Goal: Transaction & Acquisition: Book appointment/travel/reservation

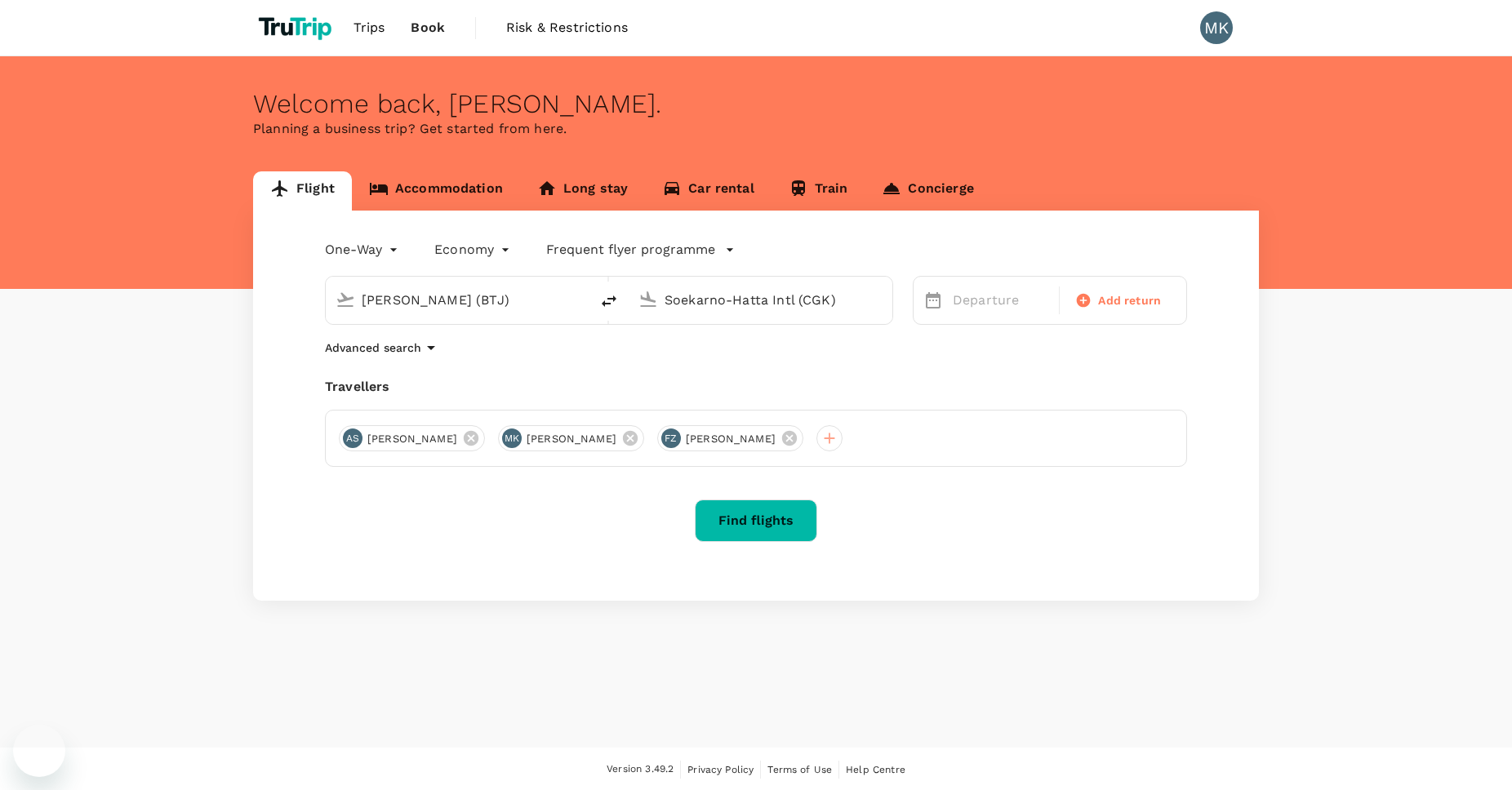
click at [553, 295] on input "[PERSON_NAME] (BTJ)" at bounding box center [458, 300] width 194 height 26
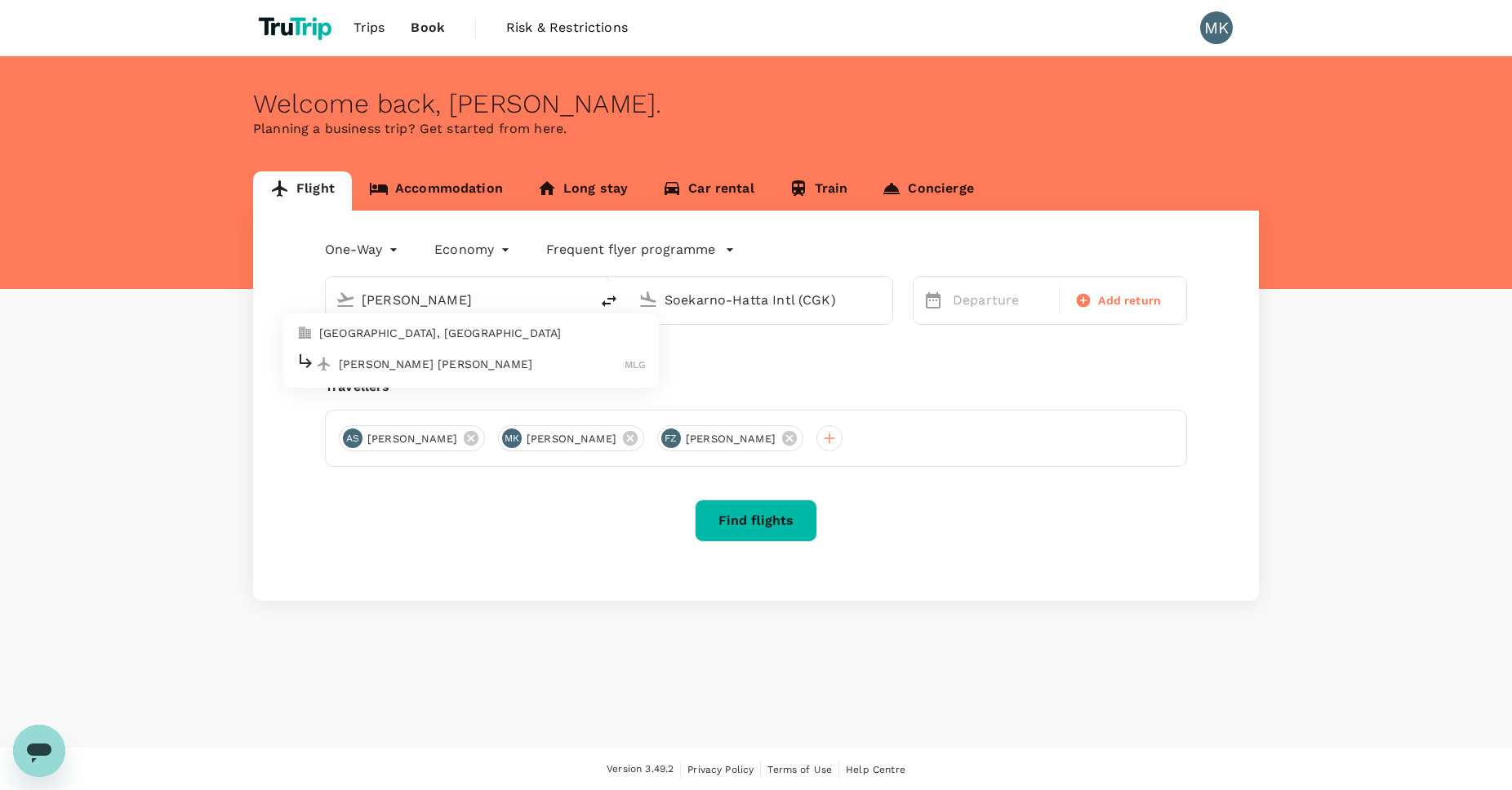
click at [548, 365] on p "[PERSON_NAME] [PERSON_NAME]" at bounding box center [481, 364] width 285 height 16
type input "[PERSON_NAME] [PERSON_NAME] (MLG)"
click at [1004, 302] on p "Departure" at bounding box center [1000, 300] width 96 height 19
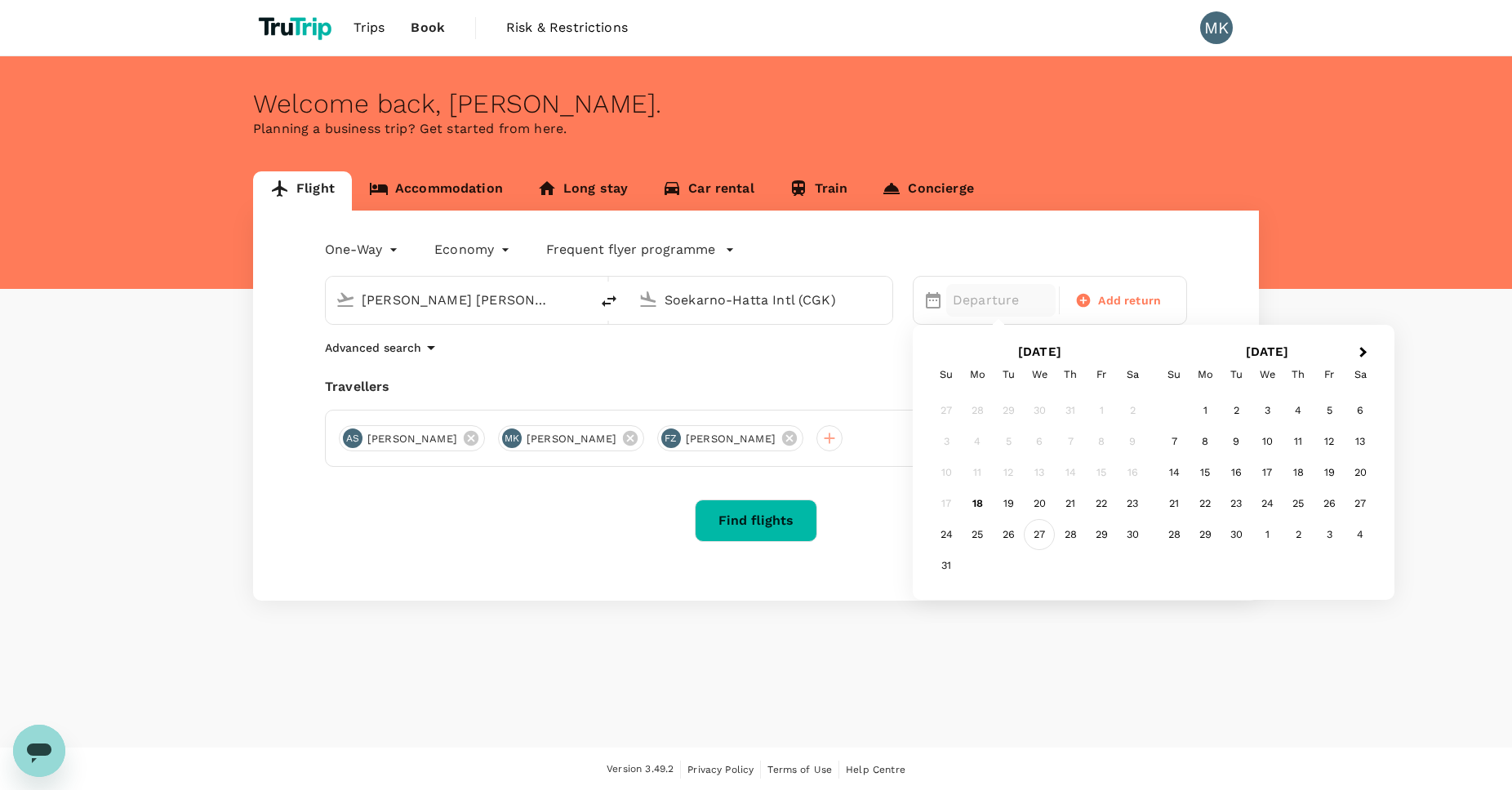
click at [1039, 536] on div "27" at bounding box center [1039, 535] width 31 height 31
click at [782, 440] on icon at bounding box center [789, 438] width 15 height 15
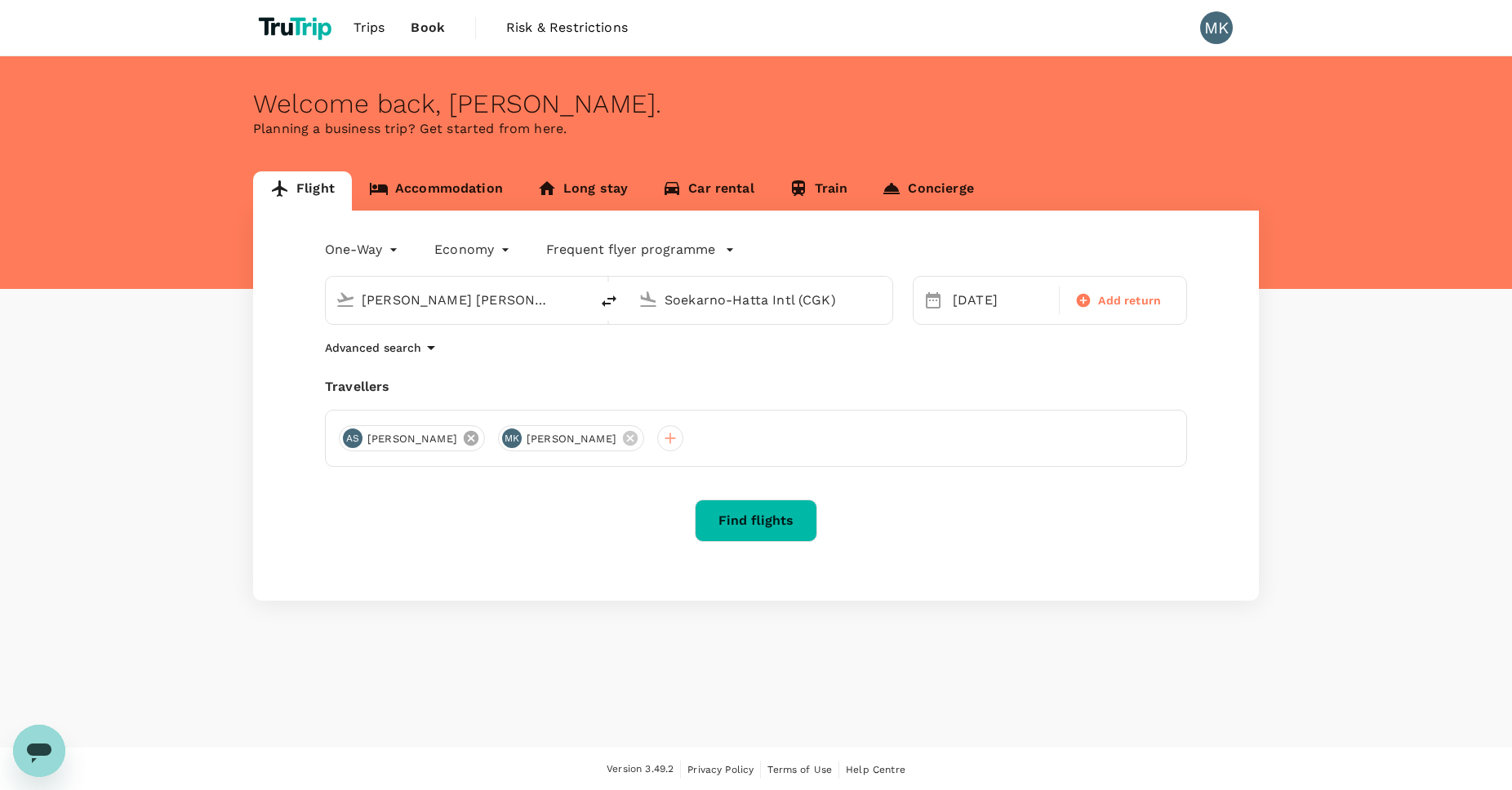
click at [464, 437] on icon at bounding box center [471, 438] width 15 height 15
click at [773, 514] on button "Find flights" at bounding box center [756, 520] width 123 height 42
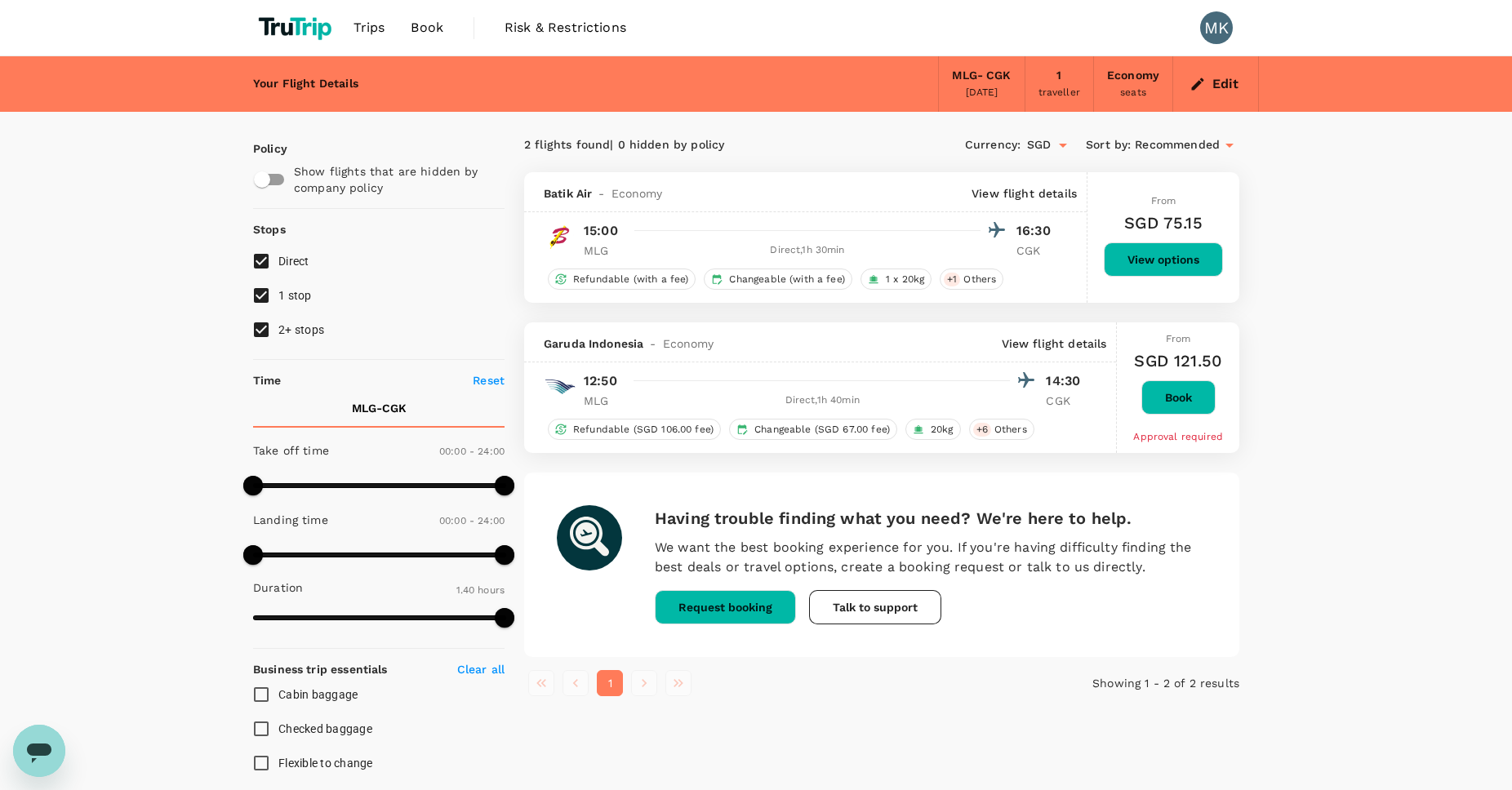
click at [1228, 80] on button "Edit" at bounding box center [1215, 84] width 59 height 27
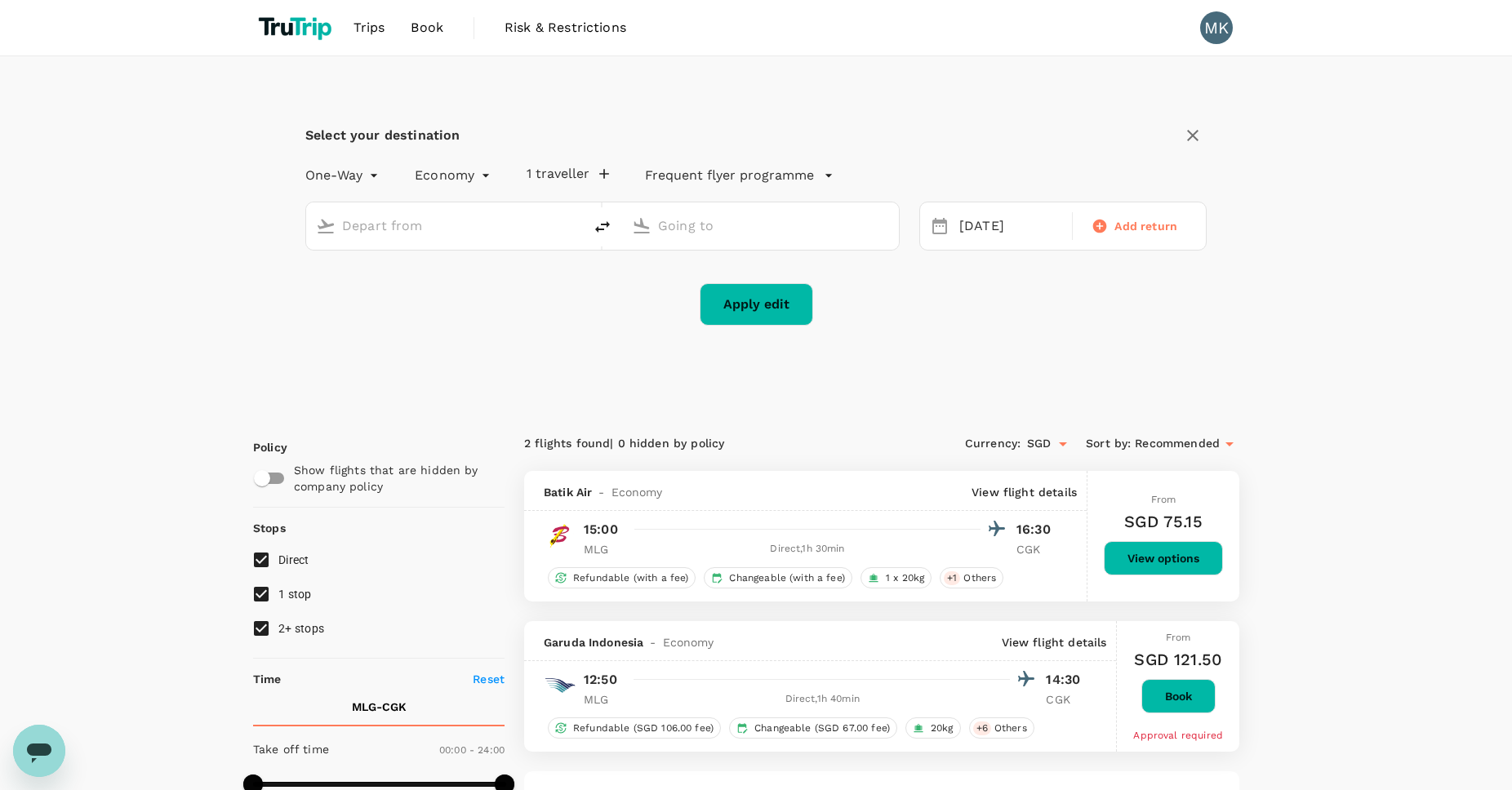
type input "[PERSON_NAME] [PERSON_NAME] (MLG)"
type input "Soekarno-Hatta Intl (CGK)"
click at [1029, 229] on div "[DATE]" at bounding box center [1010, 226] width 116 height 32
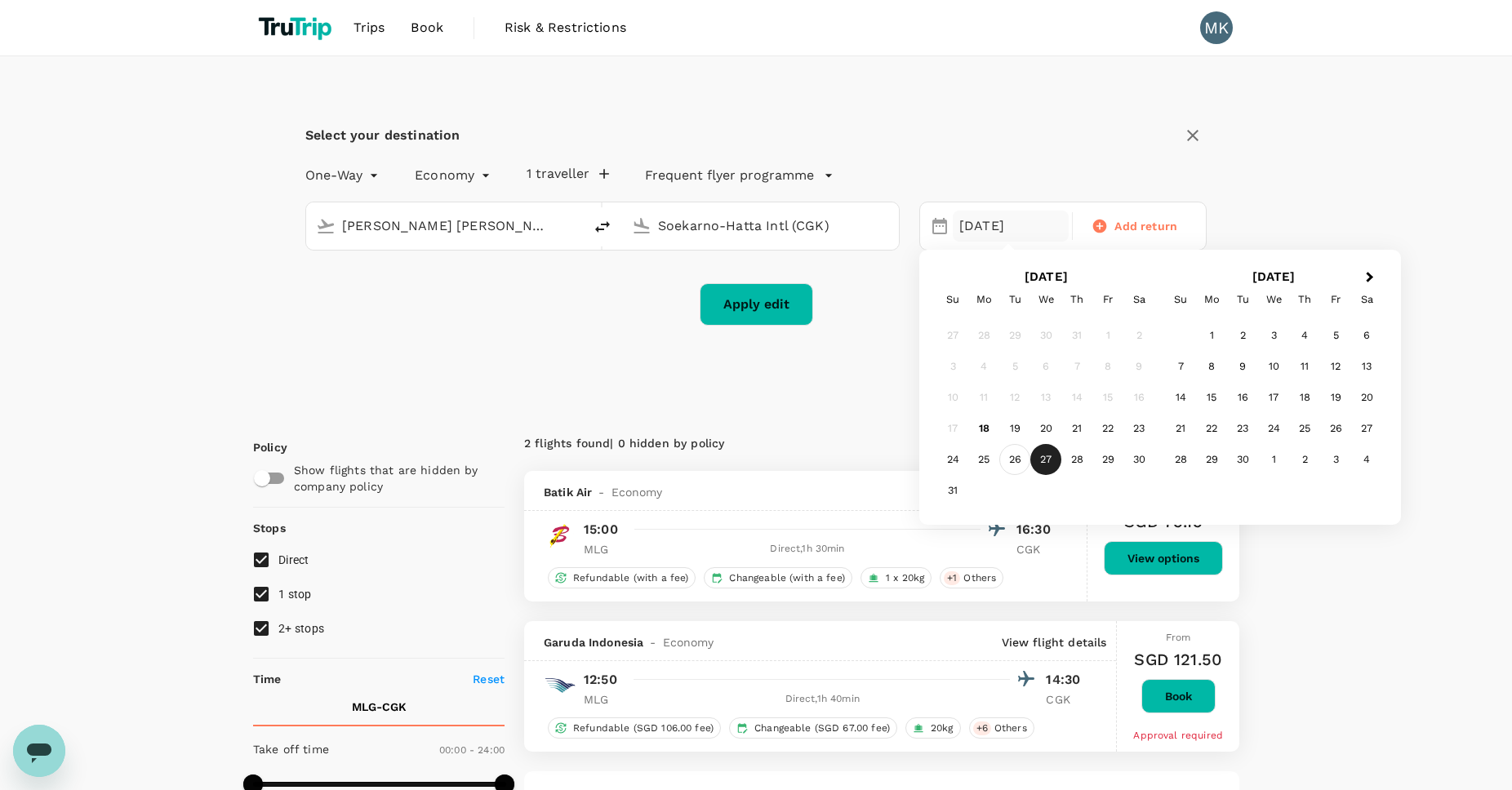
click at [1014, 452] on div "26" at bounding box center [1014, 460] width 31 height 31
click at [790, 305] on button "Apply edit" at bounding box center [756, 305] width 113 height 42
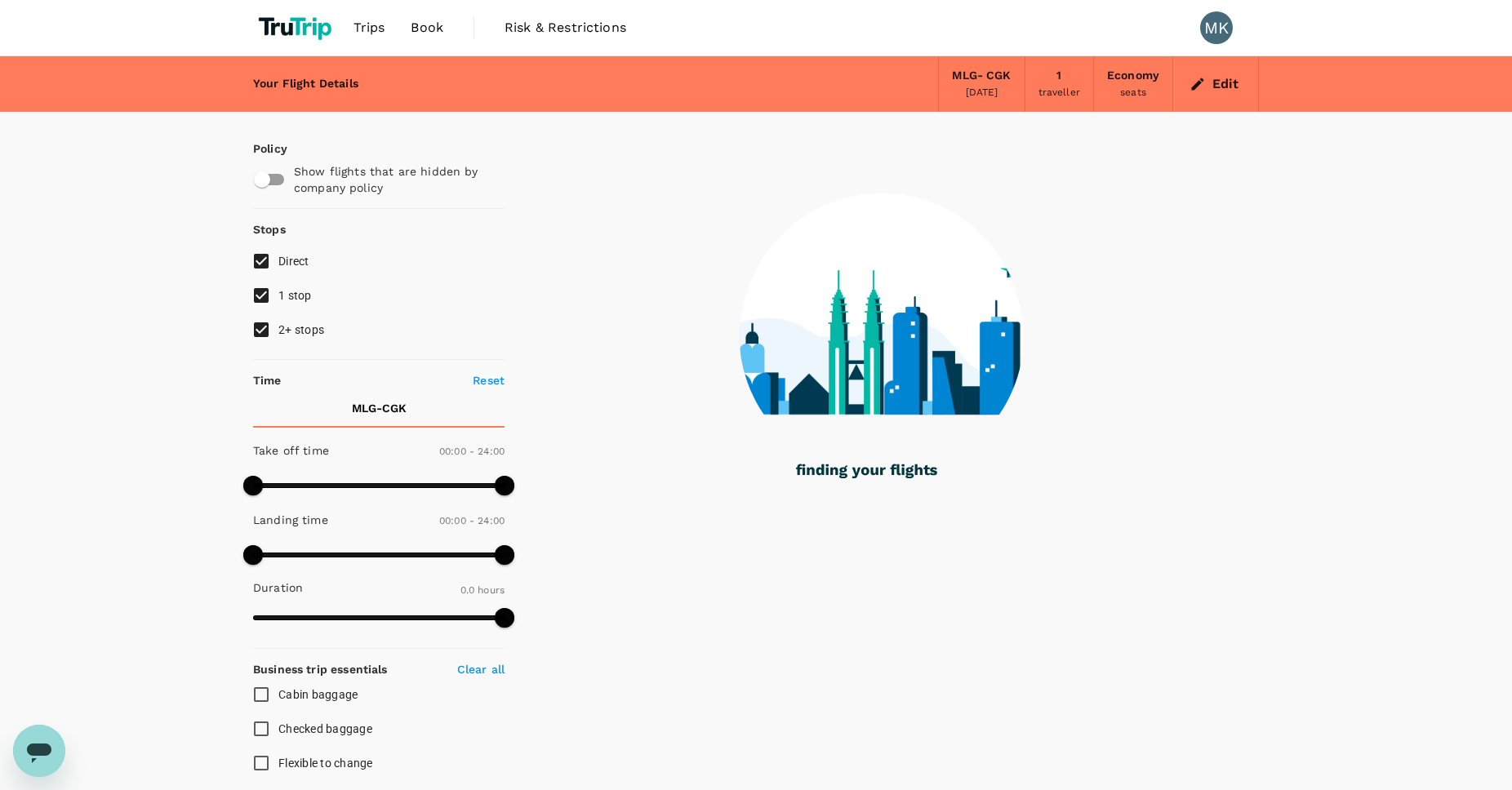
checkbox input "true"
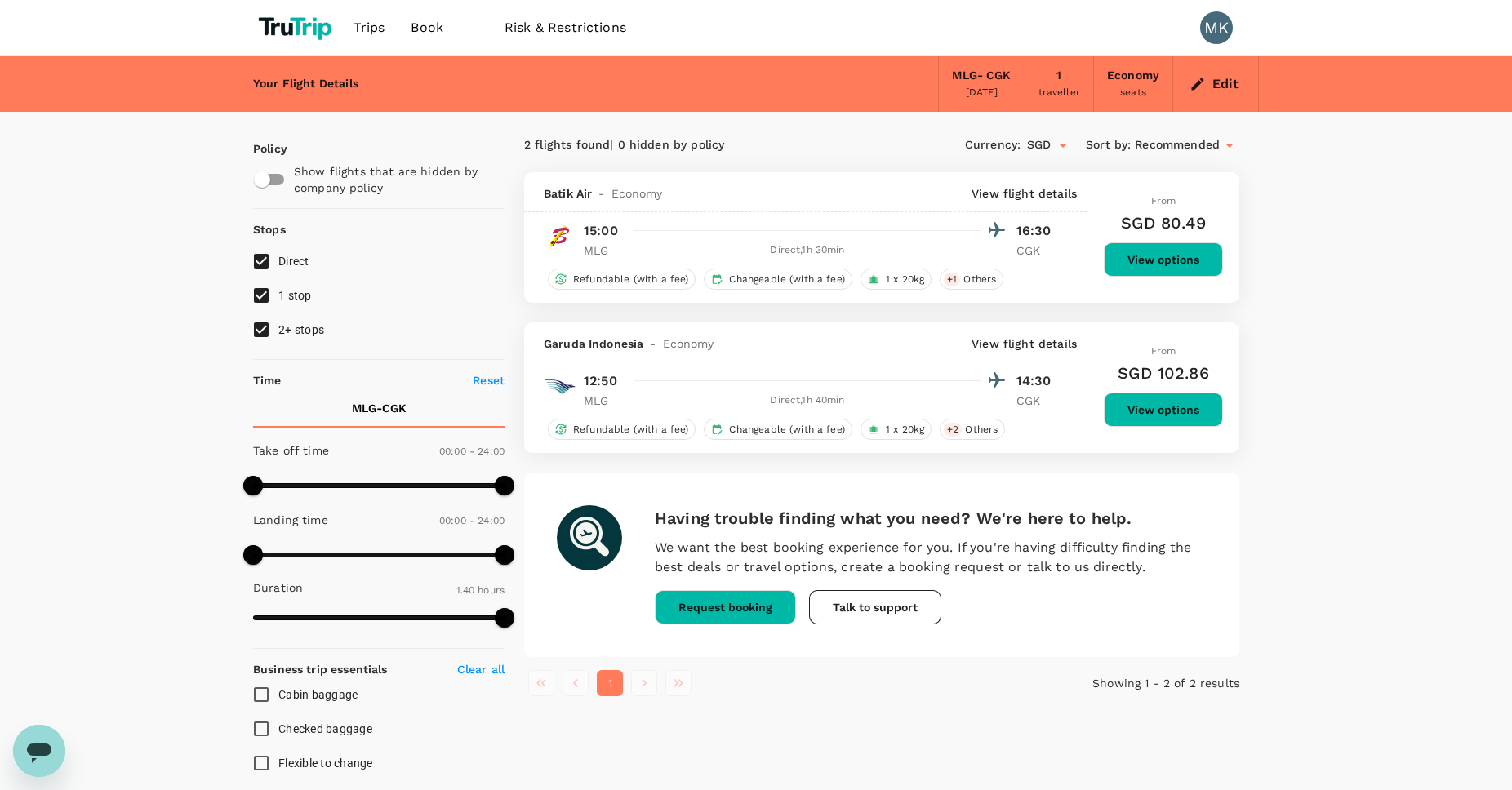
click at [1224, 93] on button "Edit" at bounding box center [1215, 84] width 59 height 27
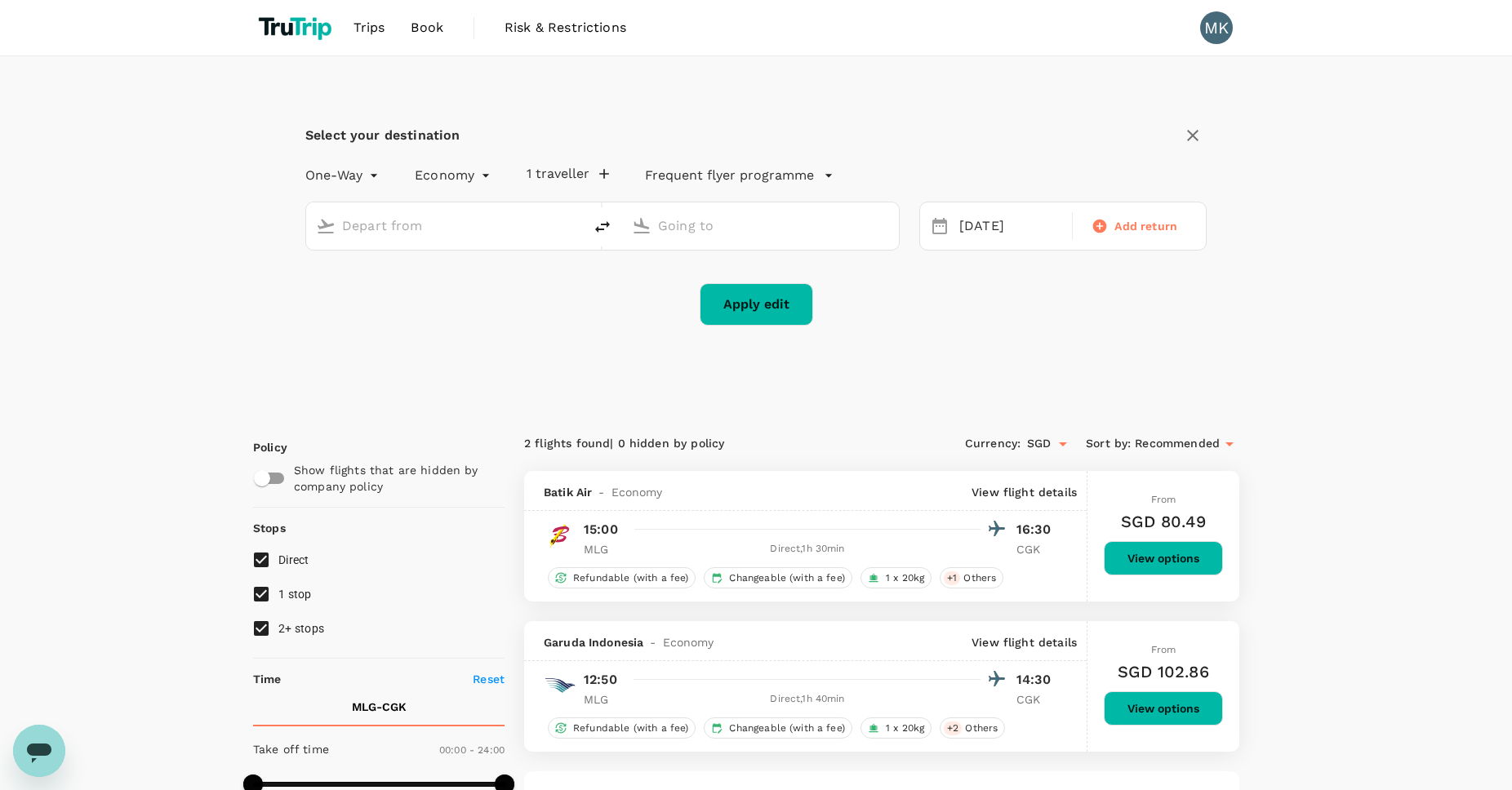
type input "[PERSON_NAME] [PERSON_NAME] (MLG)"
click at [846, 235] on input "Soekarno-Hatta Intl (CGK)" at bounding box center [762, 225] width 207 height 26
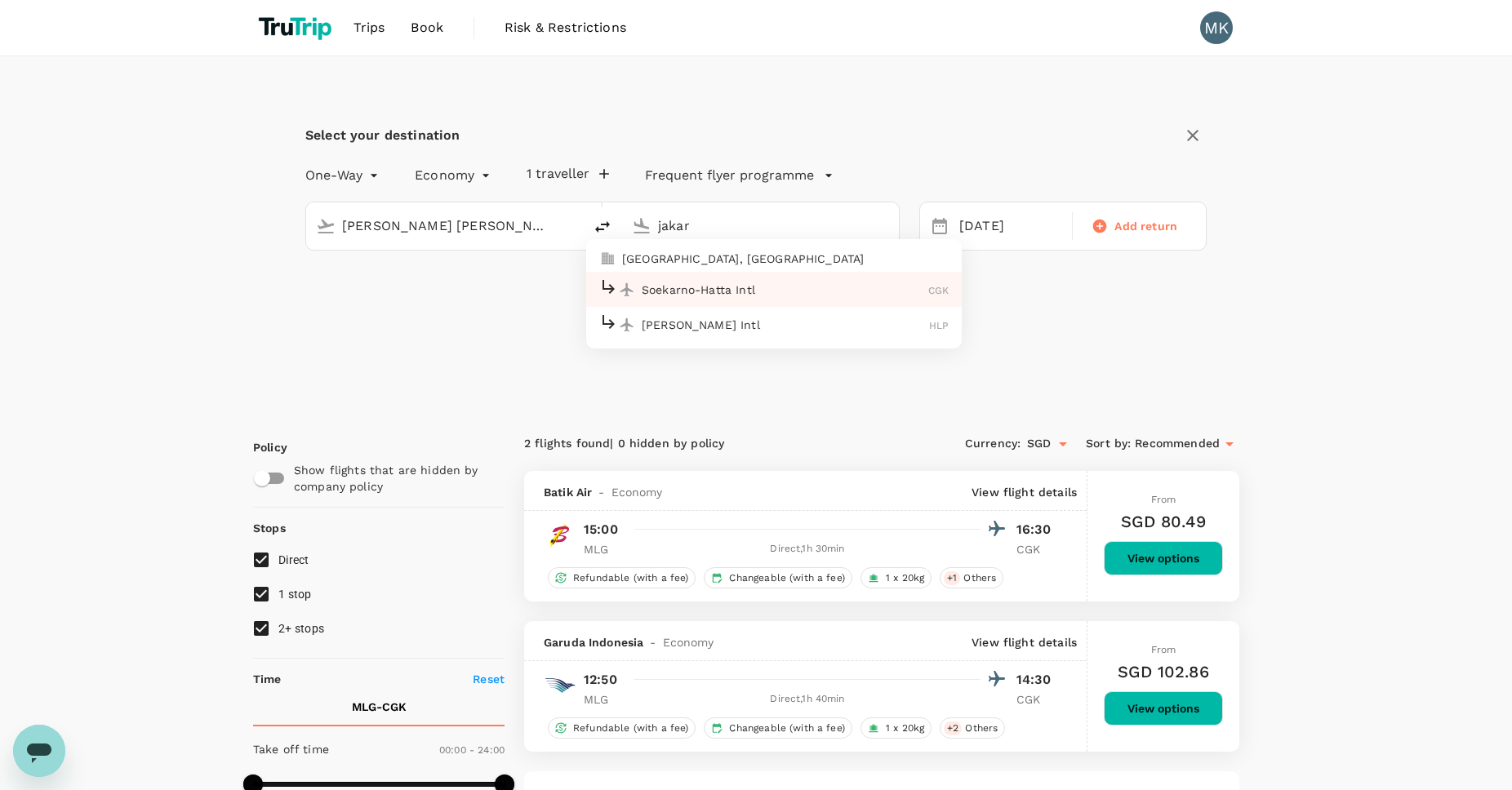
click at [859, 257] on p "[GEOGRAPHIC_DATA], [GEOGRAPHIC_DATA]" at bounding box center [786, 259] width 327 height 16
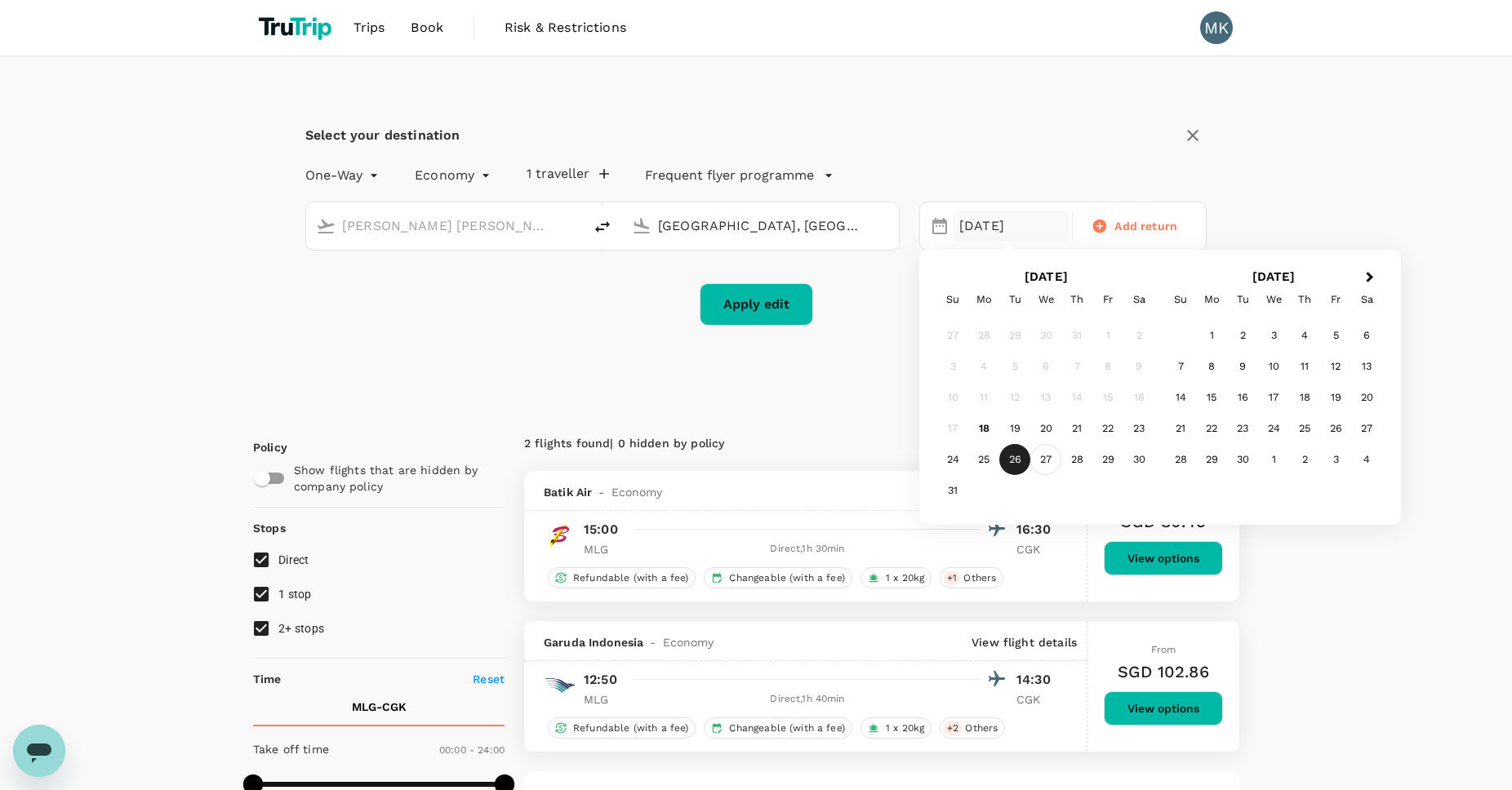
type input "[GEOGRAPHIC_DATA], [GEOGRAPHIC_DATA] (any)"
click at [1048, 456] on div "27" at bounding box center [1045, 460] width 31 height 31
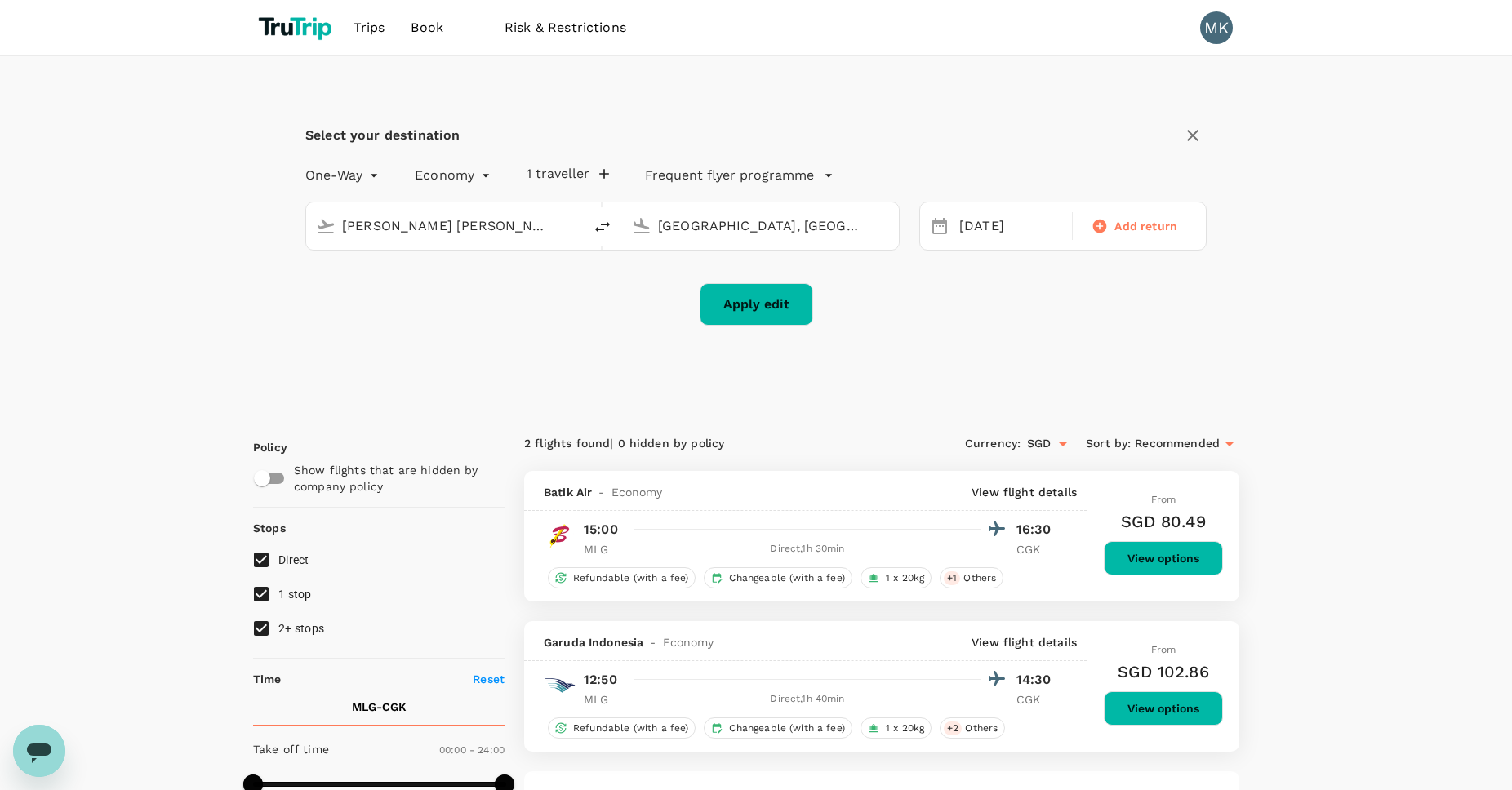
click at [745, 303] on button "Apply edit" at bounding box center [756, 305] width 113 height 42
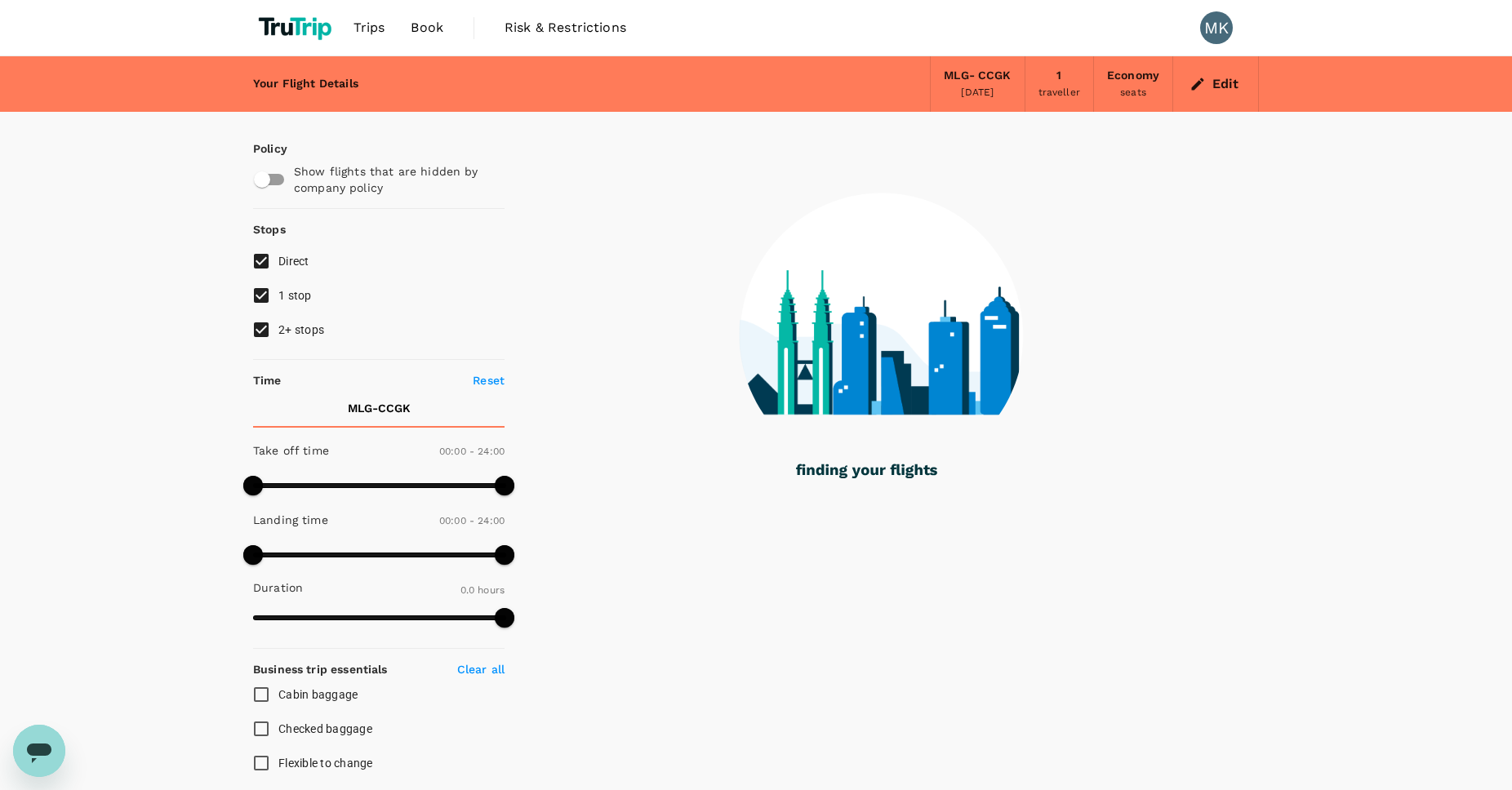
checkbox input "true"
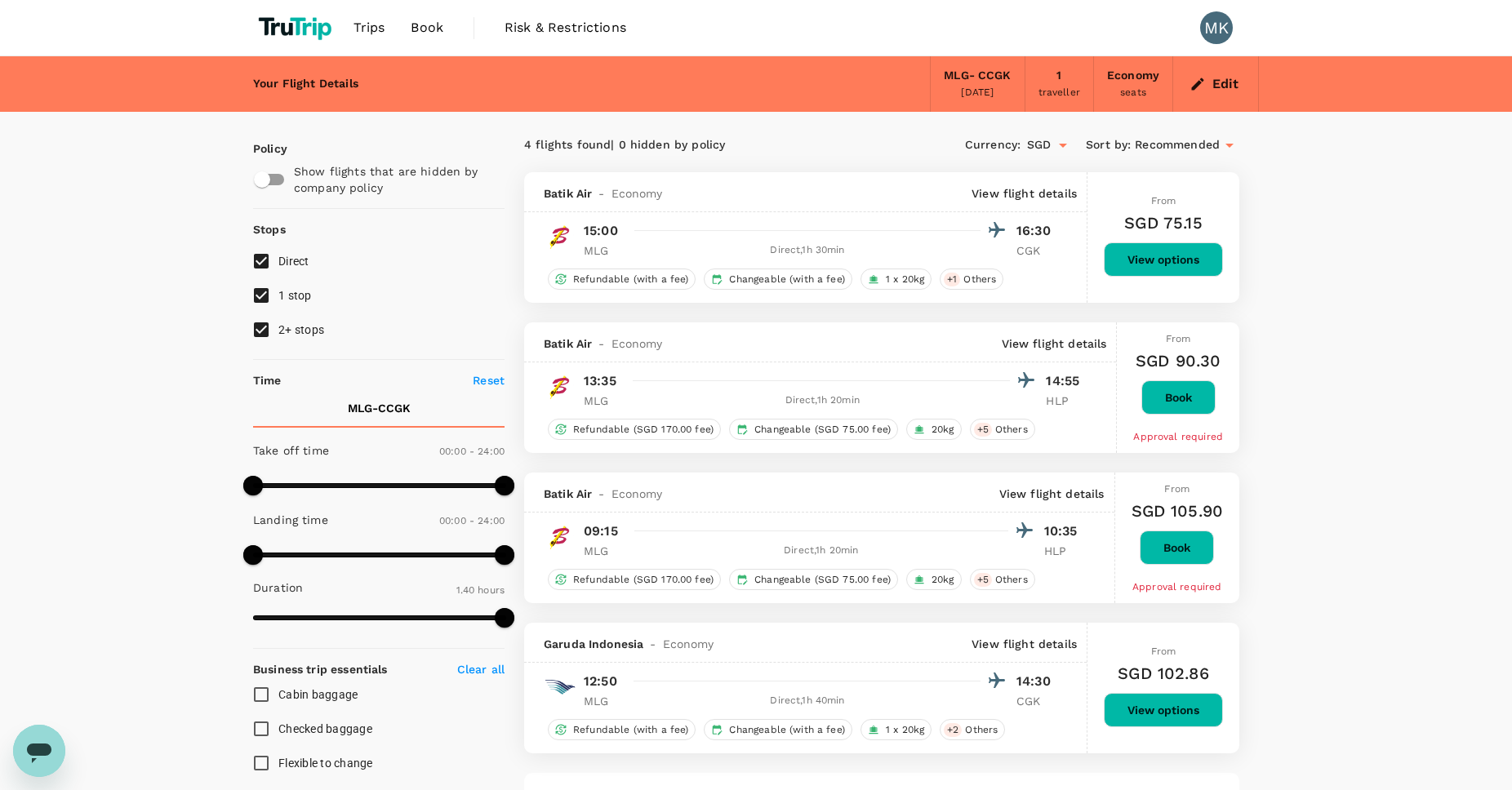
click at [1219, 82] on button "Edit" at bounding box center [1215, 84] width 59 height 27
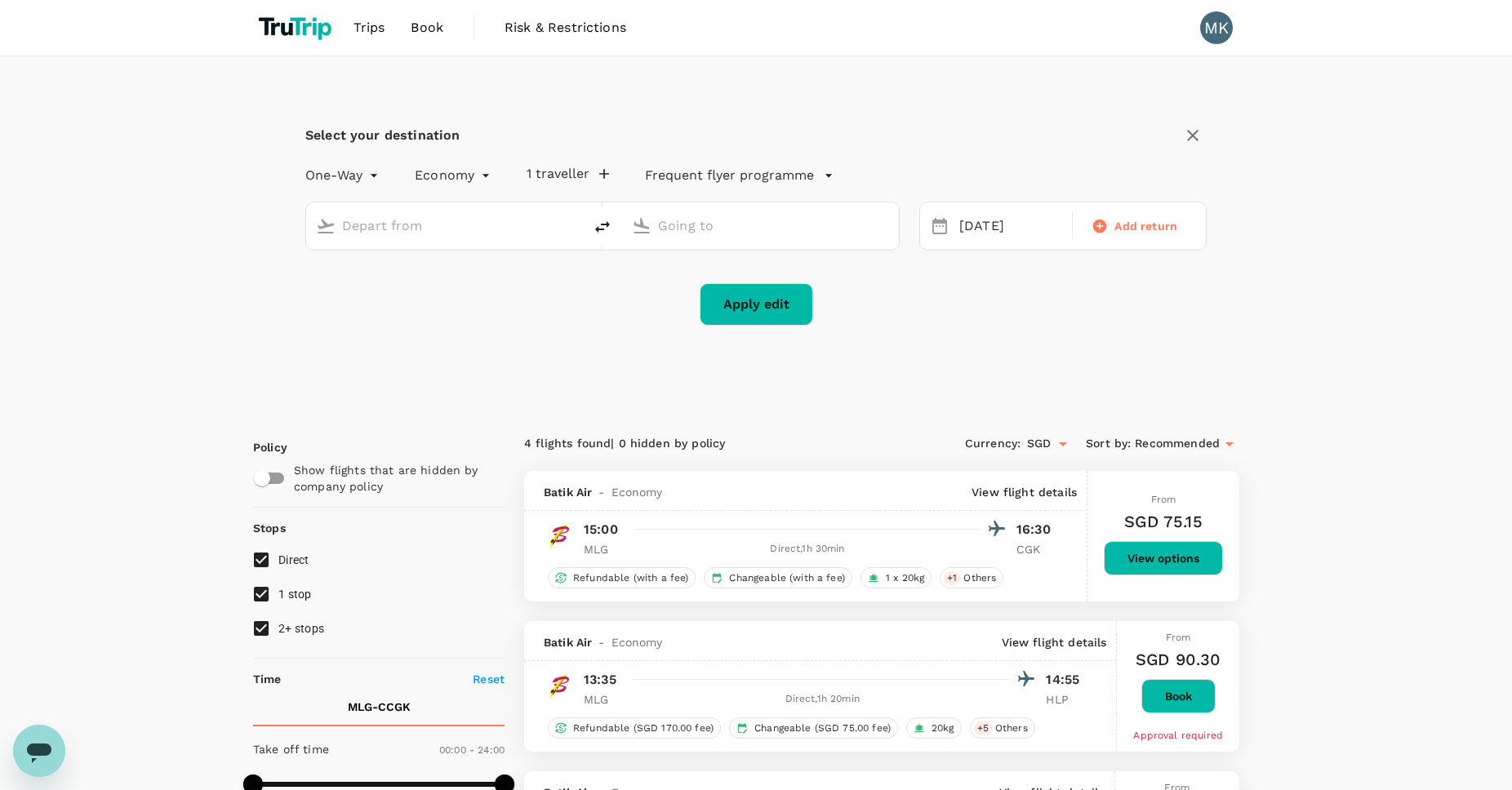
type input "[PERSON_NAME] [PERSON_NAME] (MLG)"
type input "[GEOGRAPHIC_DATA], [GEOGRAPHIC_DATA] (any)"
click at [1042, 216] on div "[DATE]" at bounding box center [1010, 226] width 116 height 32
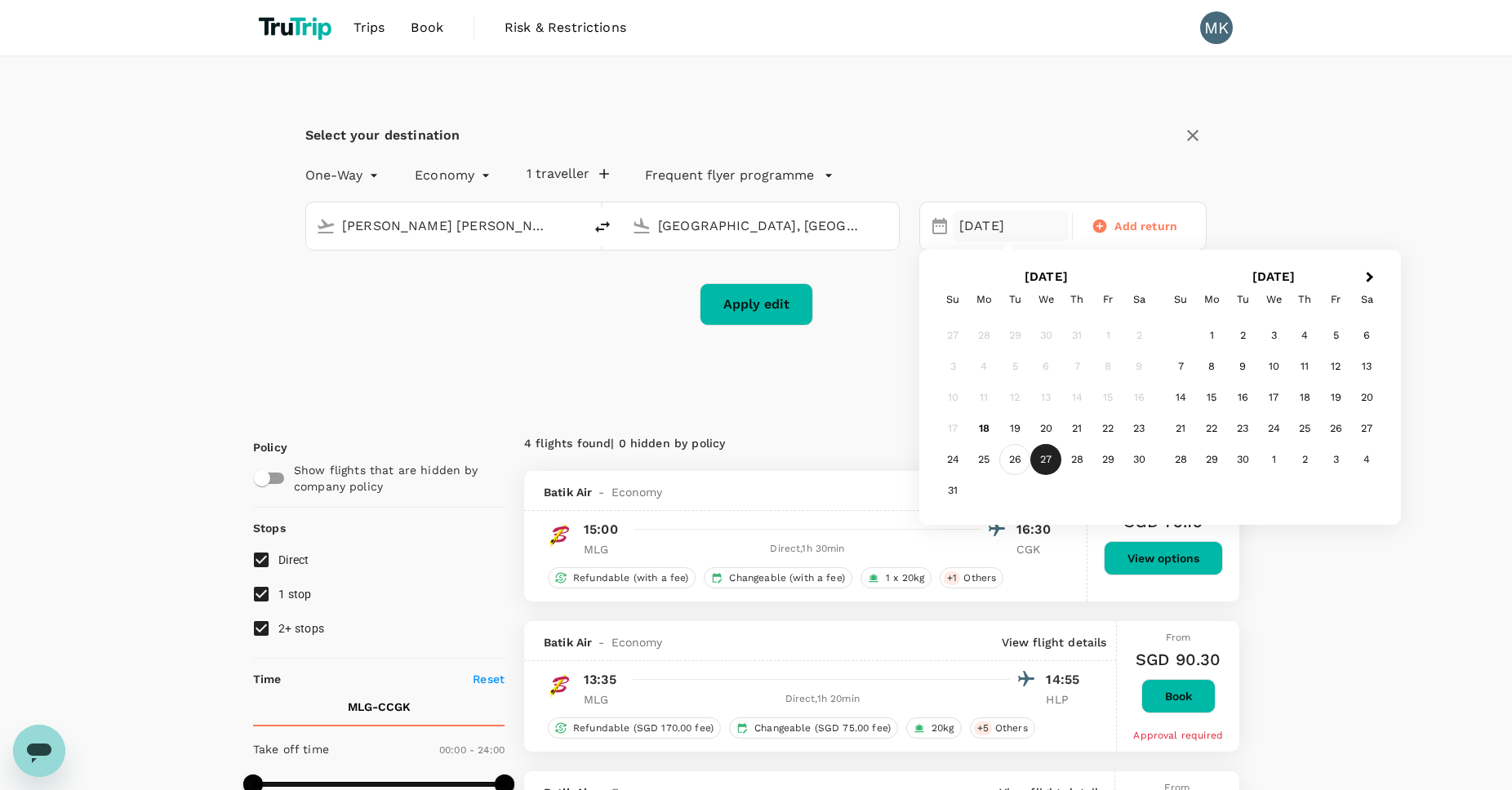
click at [1017, 454] on div "26" at bounding box center [1014, 460] width 31 height 31
click at [776, 306] on button "Apply edit" at bounding box center [756, 305] width 113 height 42
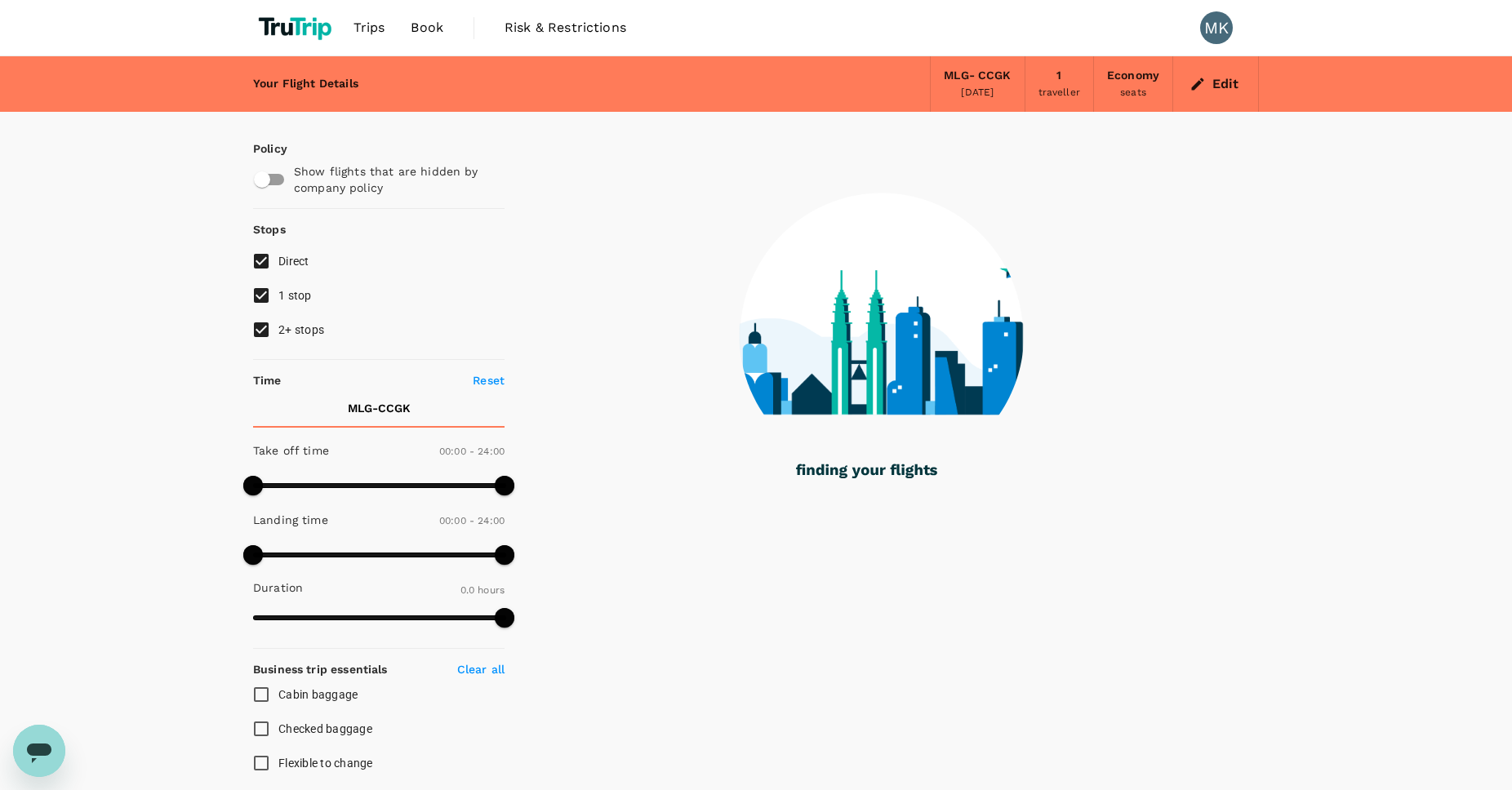
checkbox input "true"
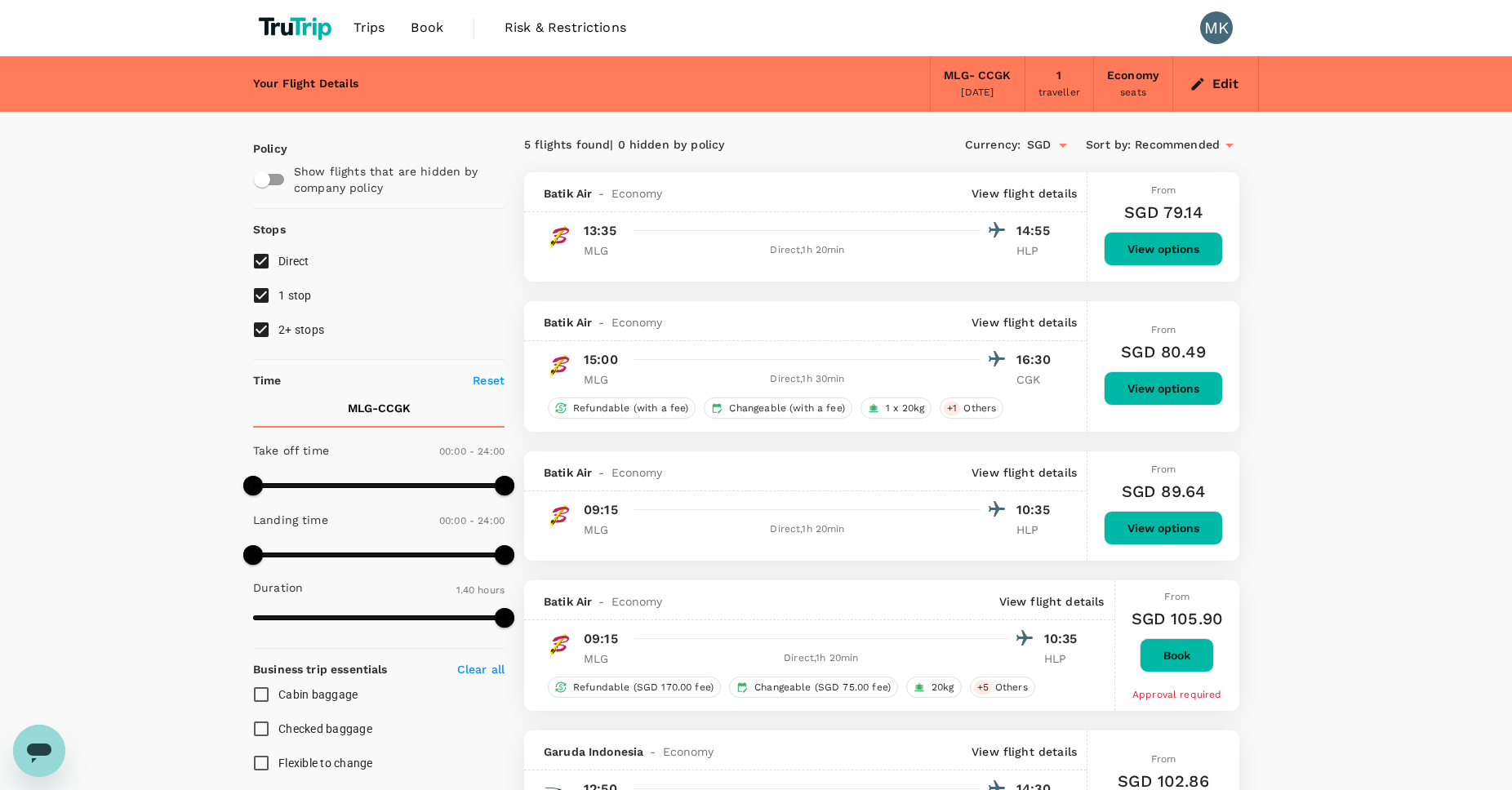
click at [1224, 92] on button "Edit" at bounding box center [1215, 84] width 59 height 27
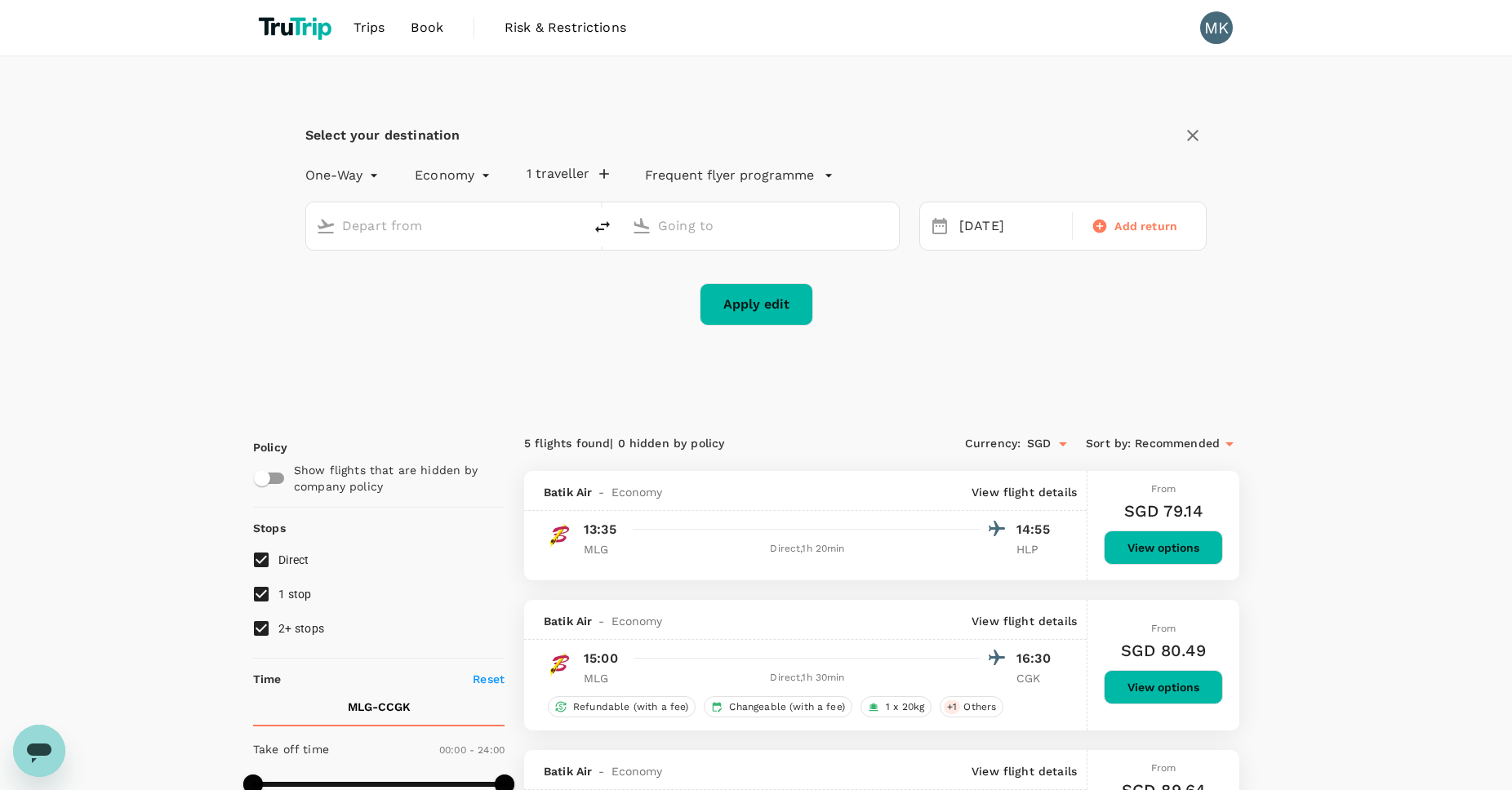
type input "[PERSON_NAME] [PERSON_NAME] (MLG)"
type input "[GEOGRAPHIC_DATA], [GEOGRAPHIC_DATA] (any)"
click at [606, 229] on icon "delete" at bounding box center [603, 227] width 19 height 19
type input "[GEOGRAPHIC_DATA], [GEOGRAPHIC_DATA] (any)"
type input "[PERSON_NAME] [PERSON_NAME] (MLG)"
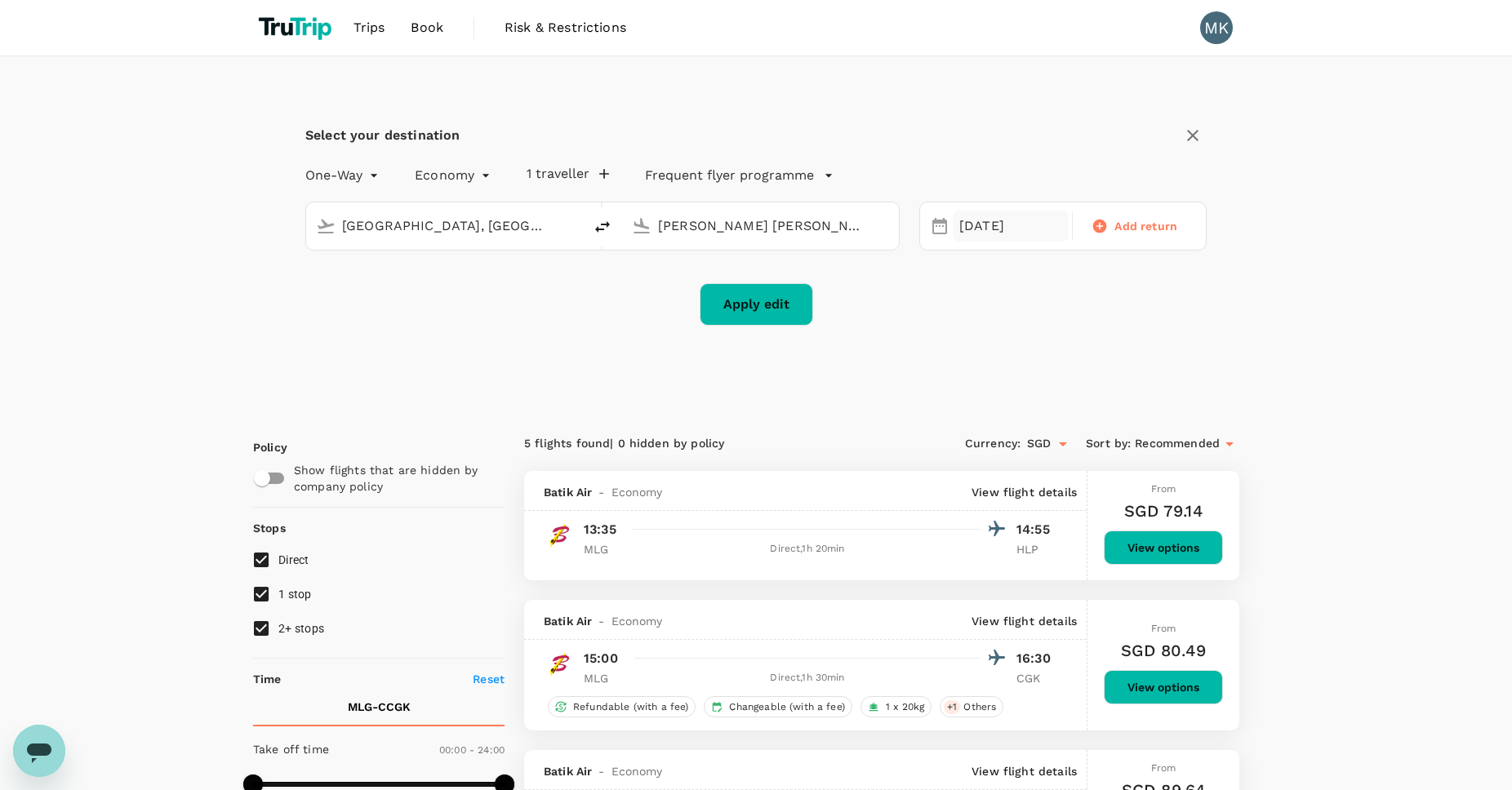
click at [988, 224] on div "[DATE]" at bounding box center [1010, 226] width 116 height 32
click at [1047, 454] on div "27" at bounding box center [1045, 460] width 31 height 31
click at [780, 304] on button "Apply edit" at bounding box center [756, 305] width 113 height 42
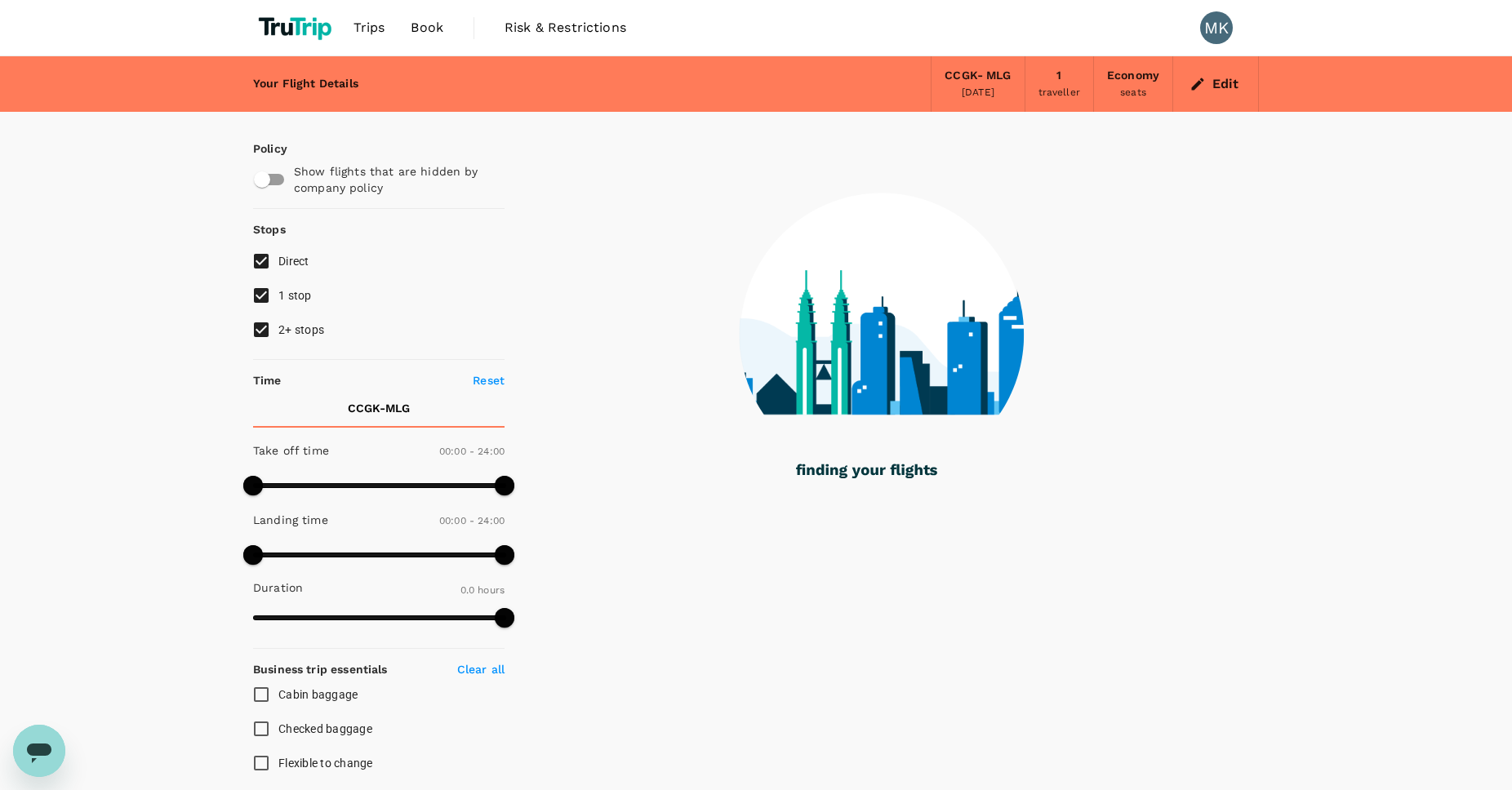
checkbox input "true"
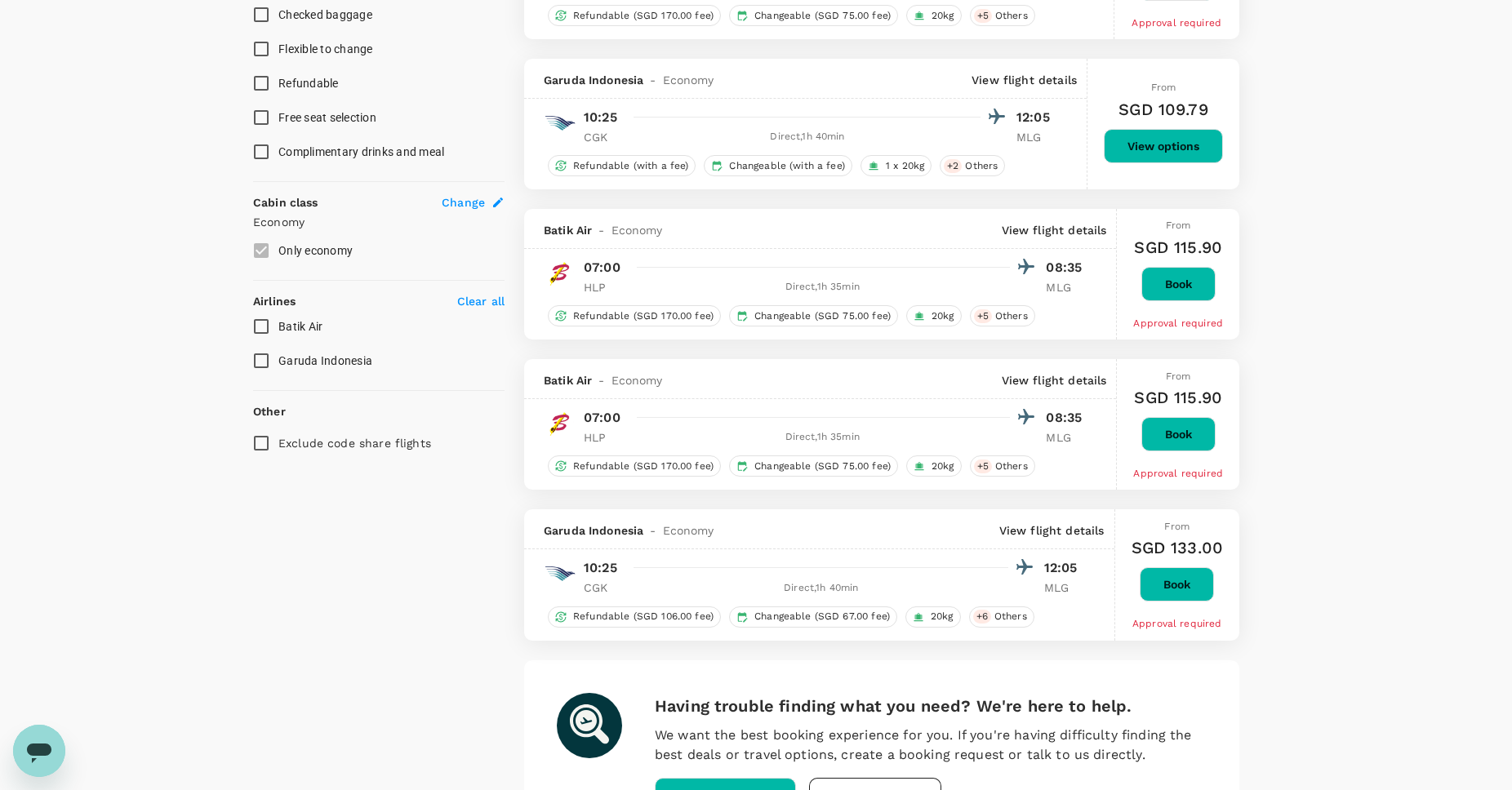
scroll to position [897, 0]
